Goal: Task Accomplishment & Management: Manage account settings

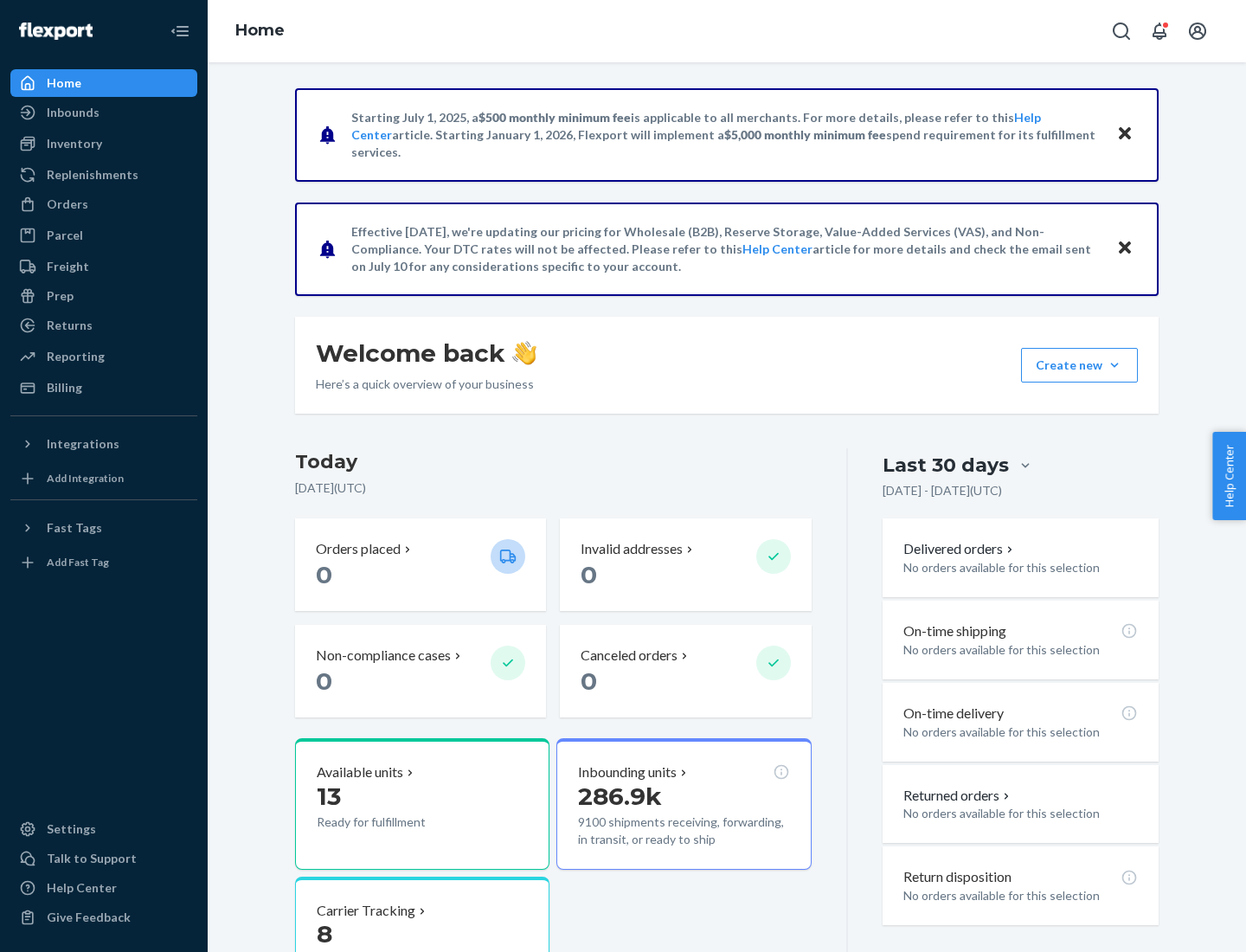
click at [90, 175] on div "Replenishments" at bounding box center [92, 174] width 92 height 17
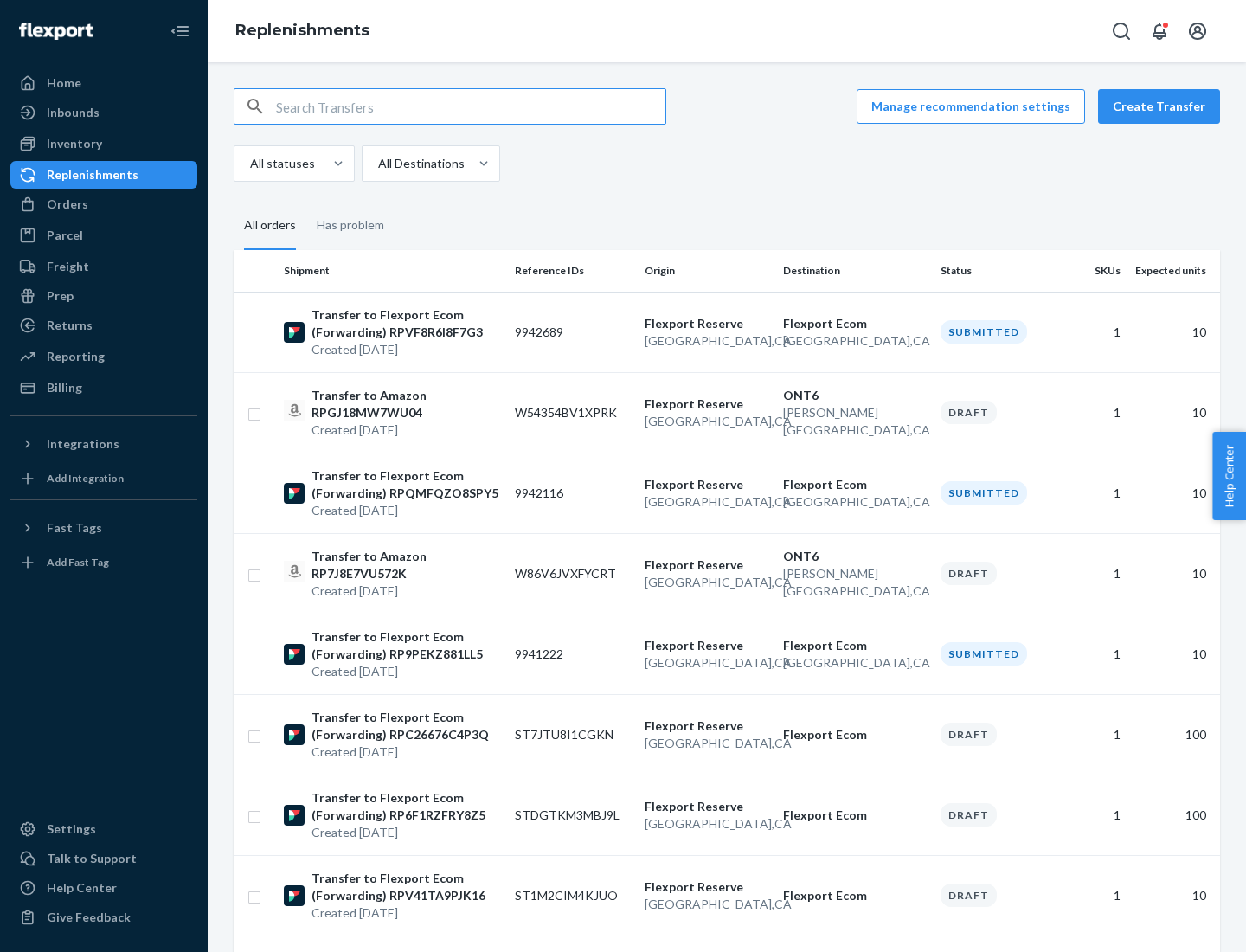
click at [1163, 106] on button "Create Transfer" at bounding box center [1159, 106] width 122 height 35
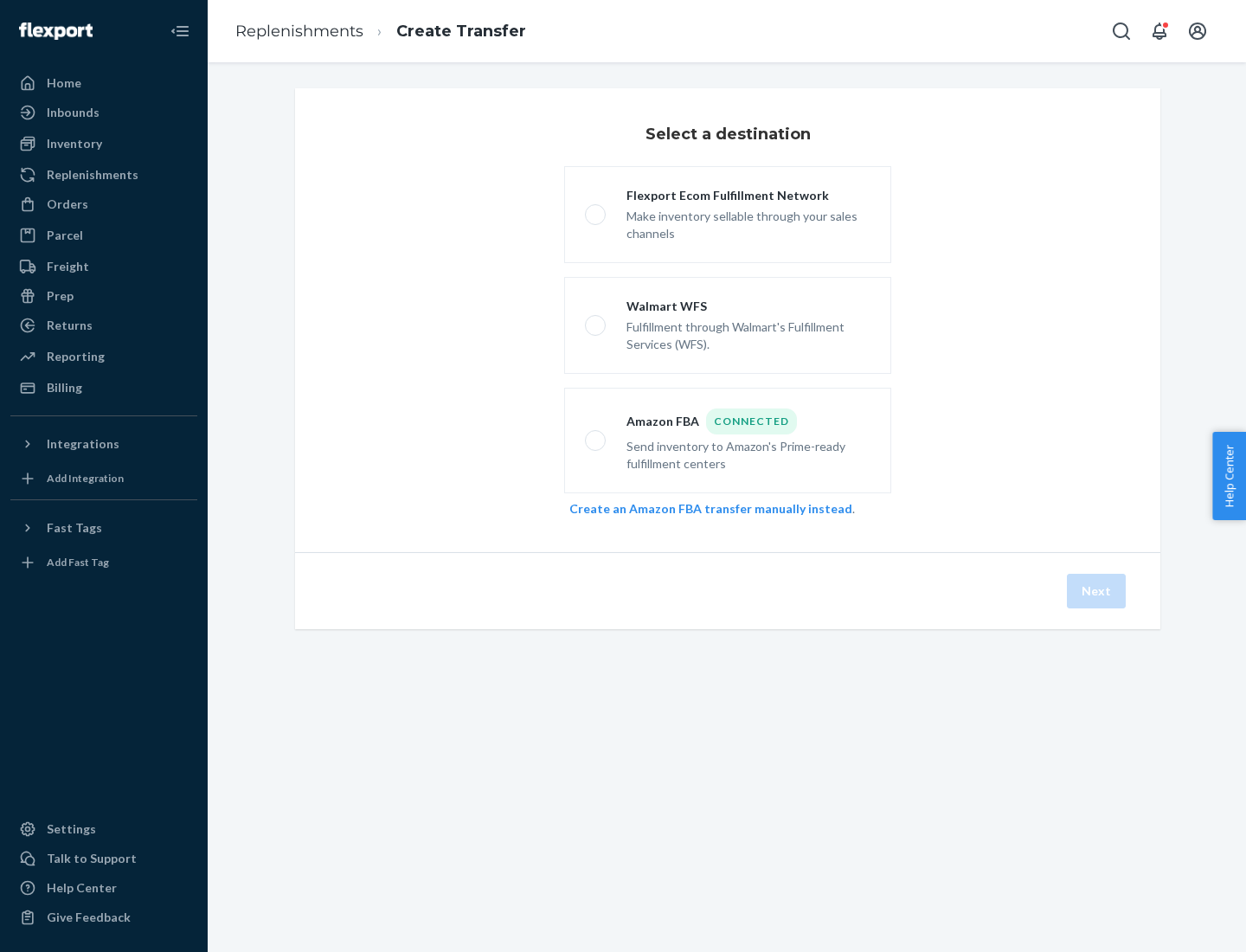
click at [749, 195] on div "Flexport Ecom Fulfillment Network" at bounding box center [749, 195] width 244 height 17
click at [596, 209] on input "Flexport Ecom Fulfillment Network Make inventory sellable through your sales ch…" at bounding box center [590, 215] width 12 height 12
radio input "true"
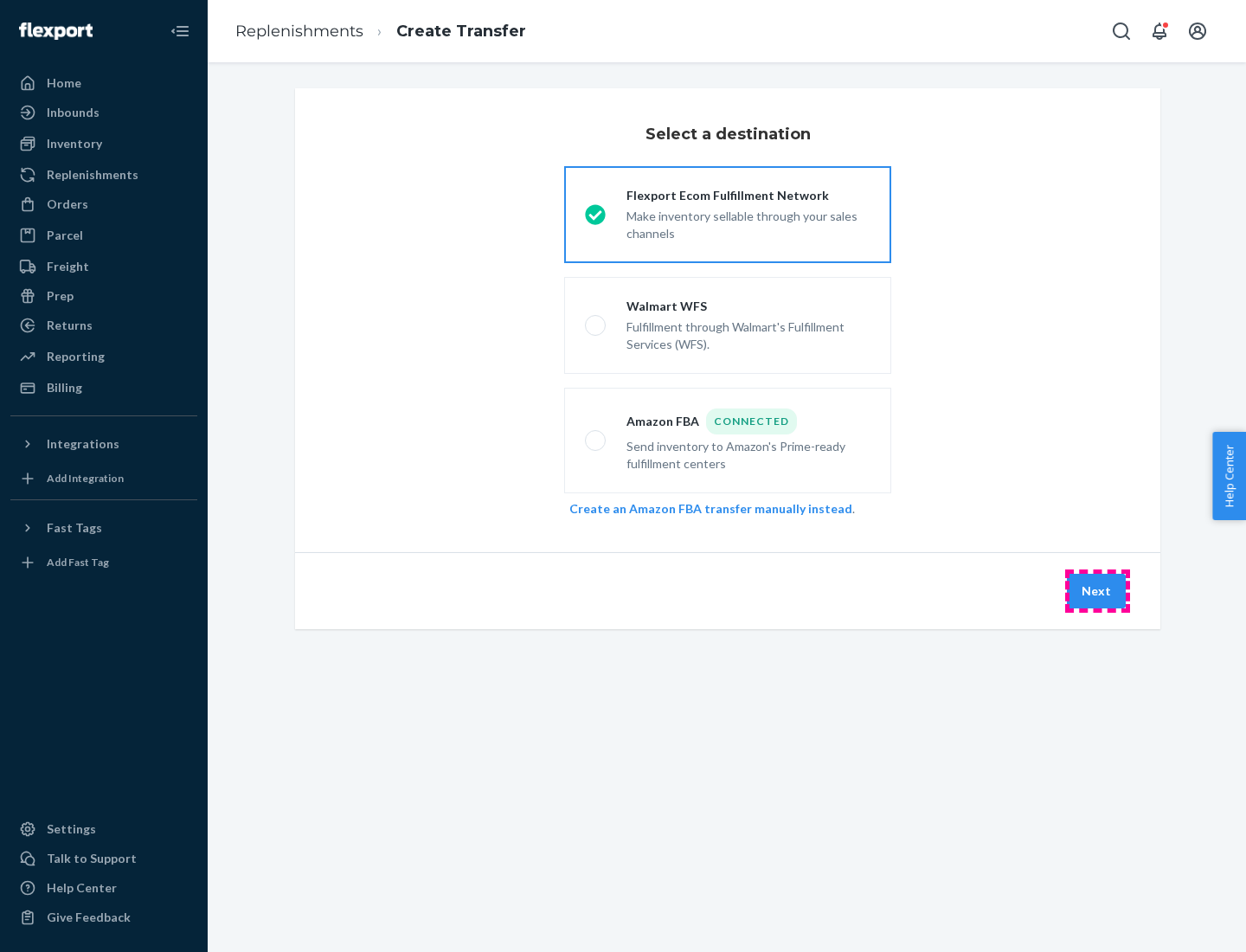
click at [1097, 591] on button "Next" at bounding box center [1096, 591] width 59 height 35
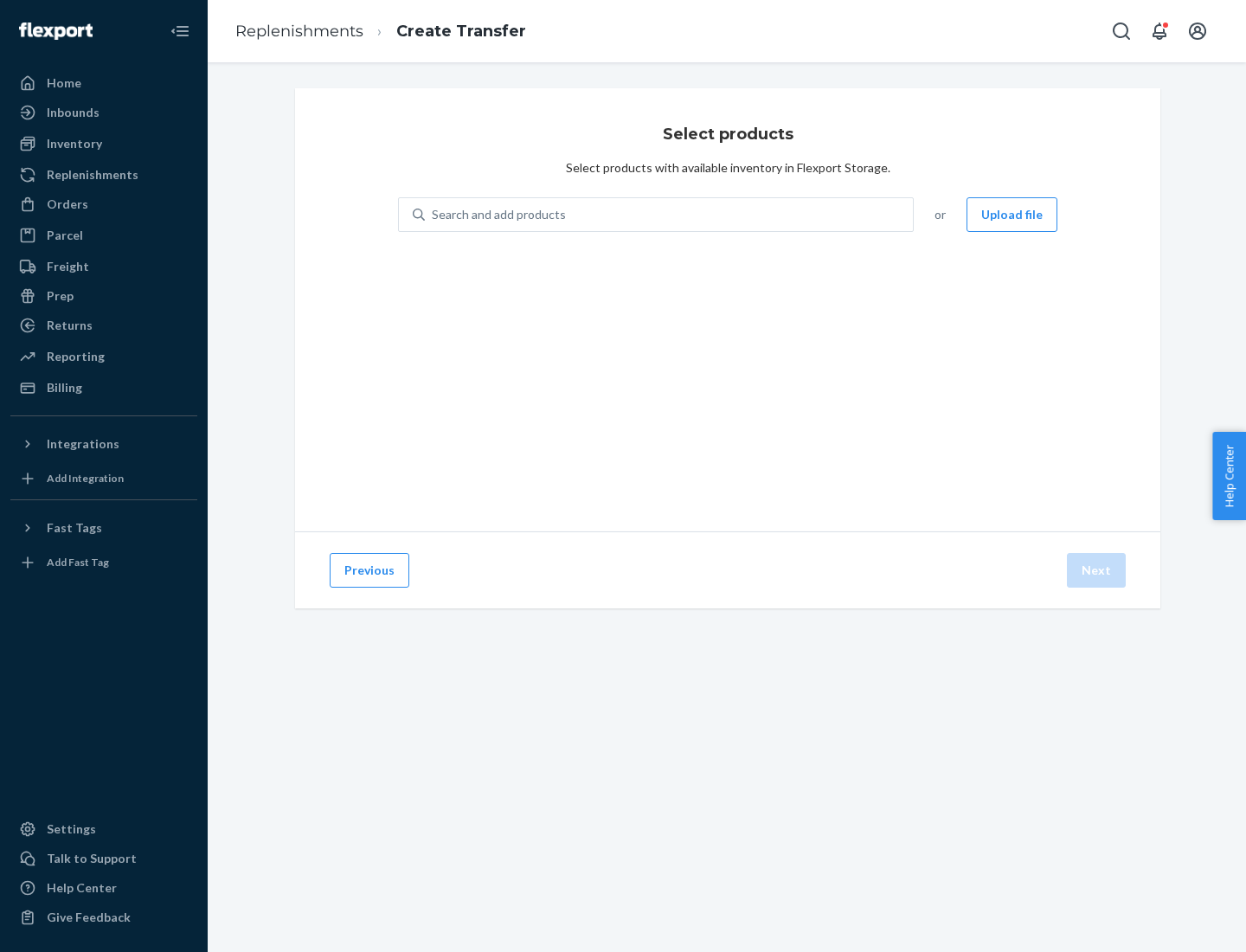
click at [1013, 215] on button "Upload file" at bounding box center [1012, 214] width 91 height 35
